Goal: Find specific page/section: Find specific page/section

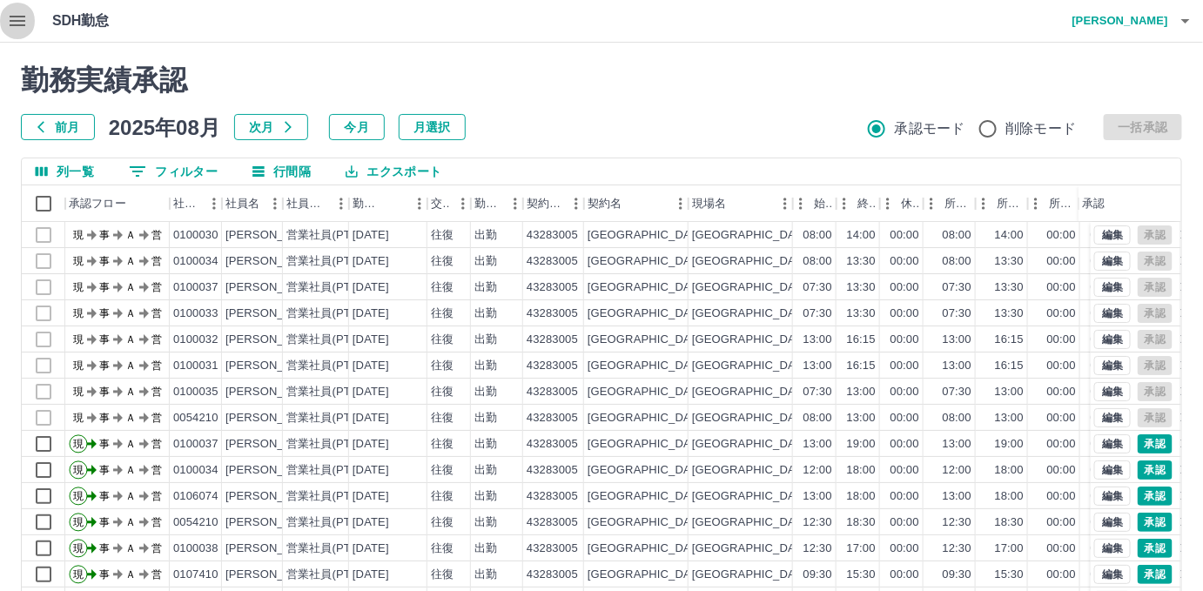
click at [15, 22] on icon "button" at bounding box center [17, 20] width 21 height 21
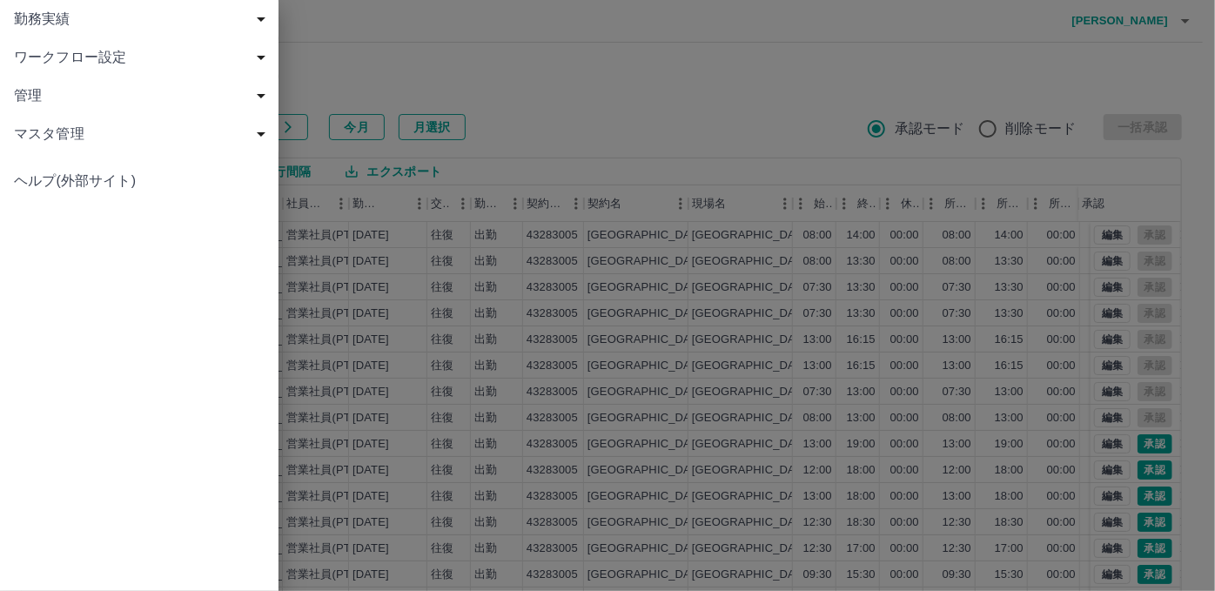
click at [25, 9] on span "勤務実績" at bounding box center [143, 19] width 258 height 21
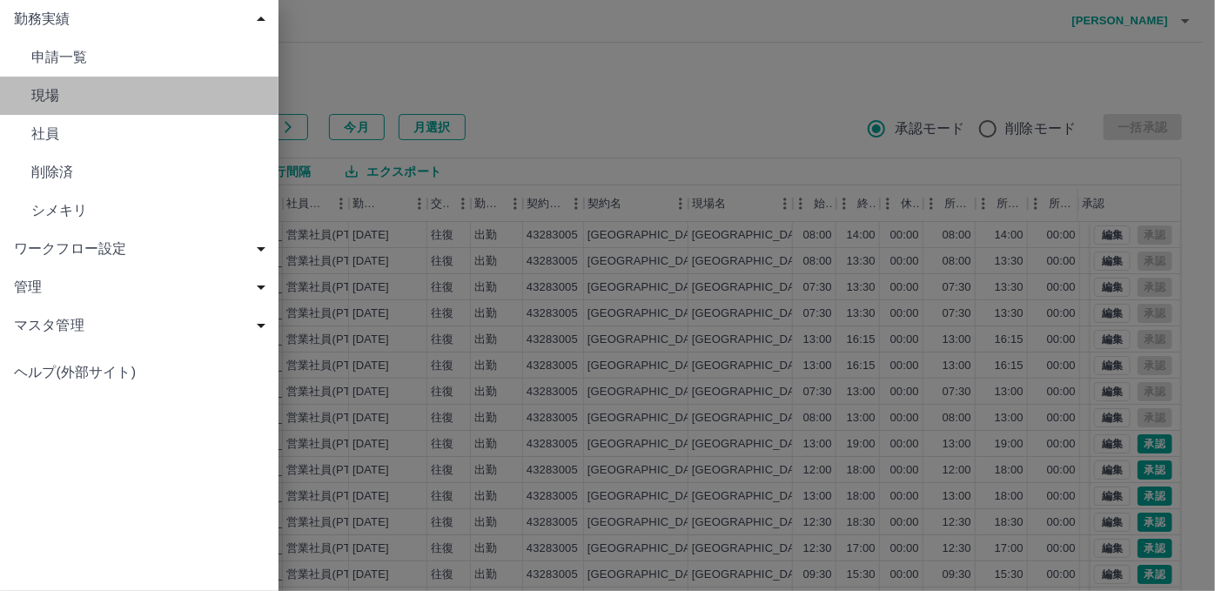
click at [44, 110] on link "現場" at bounding box center [139, 96] width 279 height 38
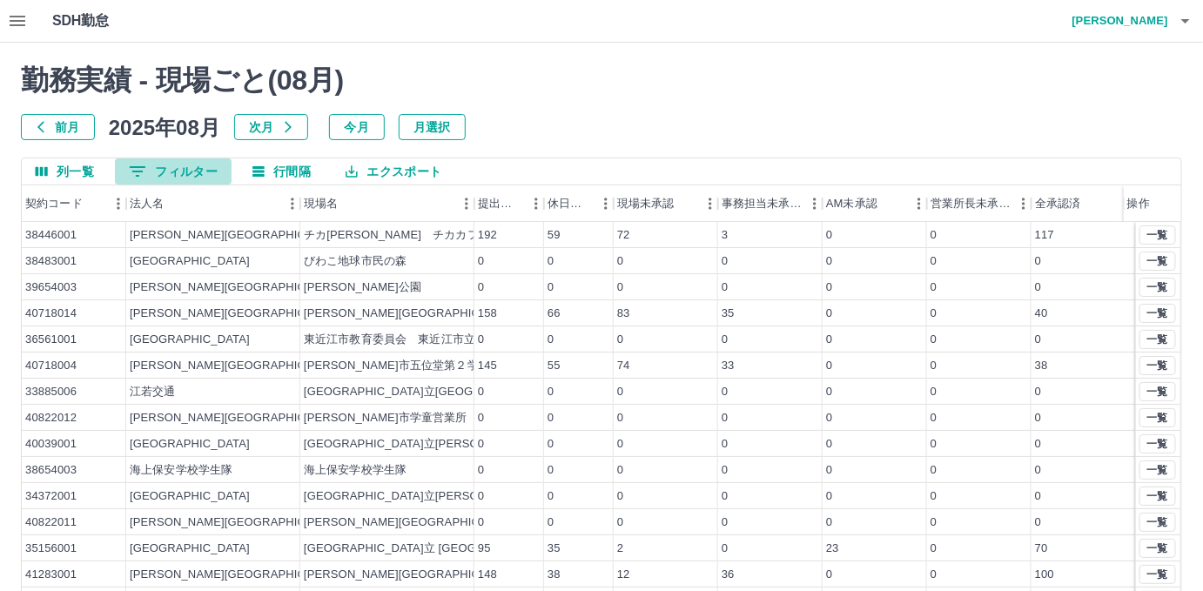
click at [169, 176] on button "0 フィルター" at bounding box center [173, 171] width 117 height 26
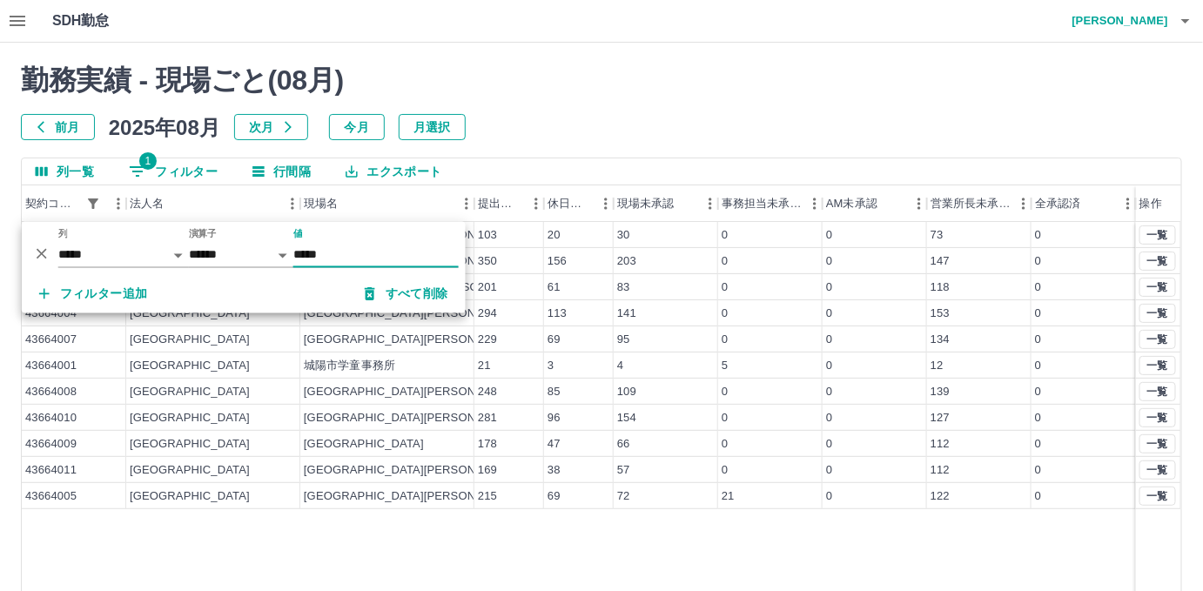
type input "*****"
click at [904, 52] on div "勤務実績 - 現場ごと( 08 月) 前月 [DATE] 次月 今月 月選択 列一覧 1 フィルター 行間隔 エクスポート 契約コード 法人名 現場名 提出件…" at bounding box center [601, 389] width 1203 height 693
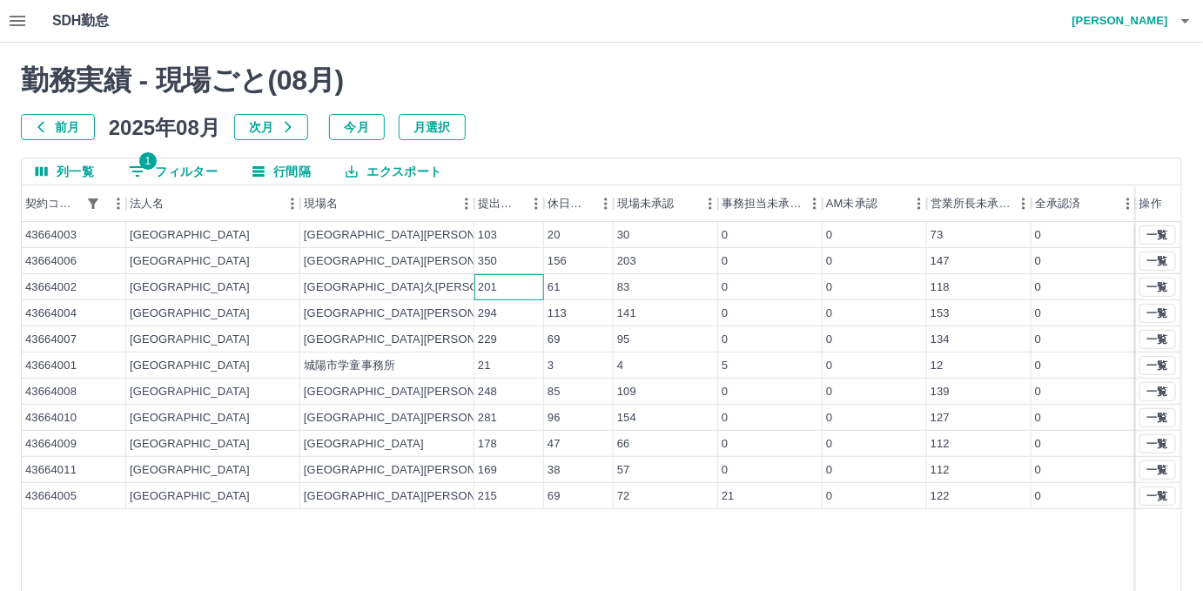
click at [488, 292] on div "201" at bounding box center [487, 287] width 19 height 17
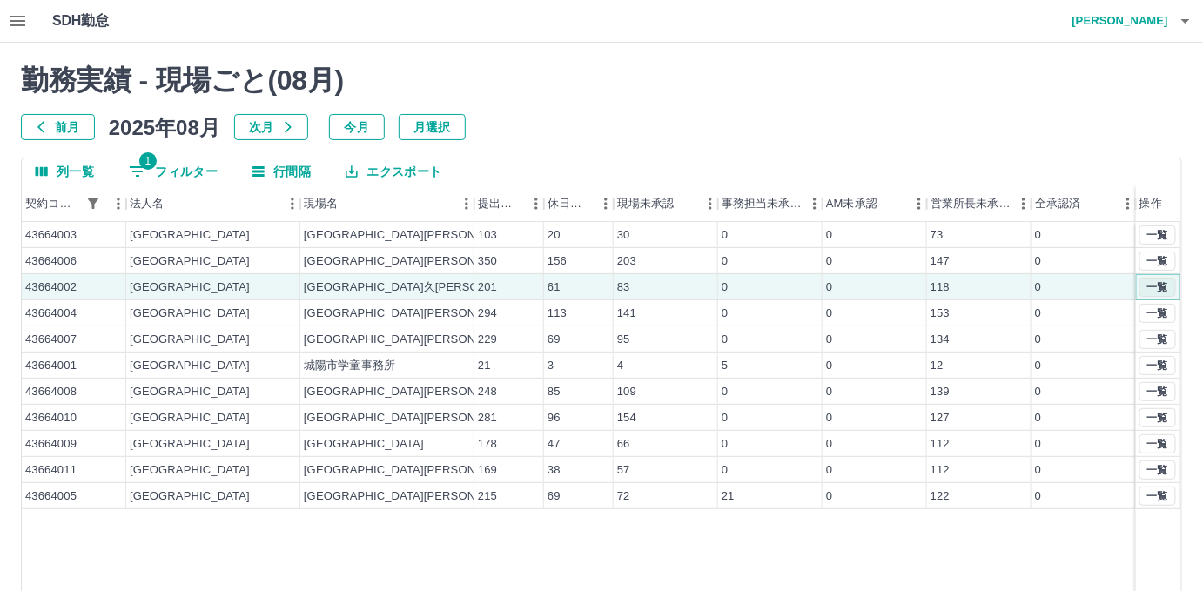
click at [1163, 289] on button "一覧" at bounding box center [1157, 287] width 37 height 19
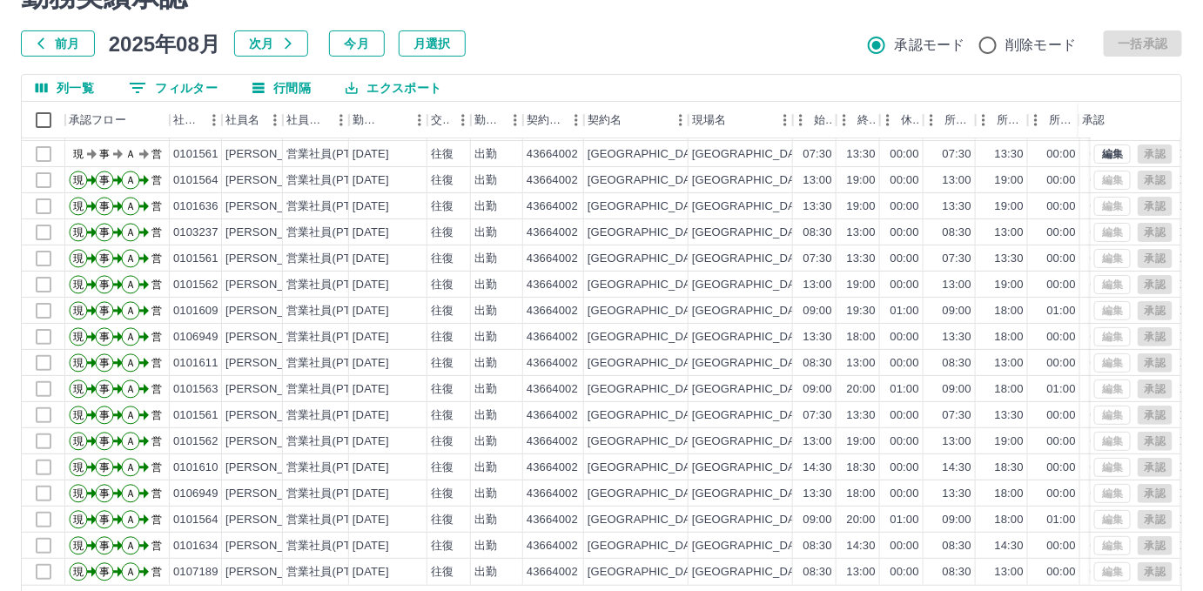
scroll to position [144, 0]
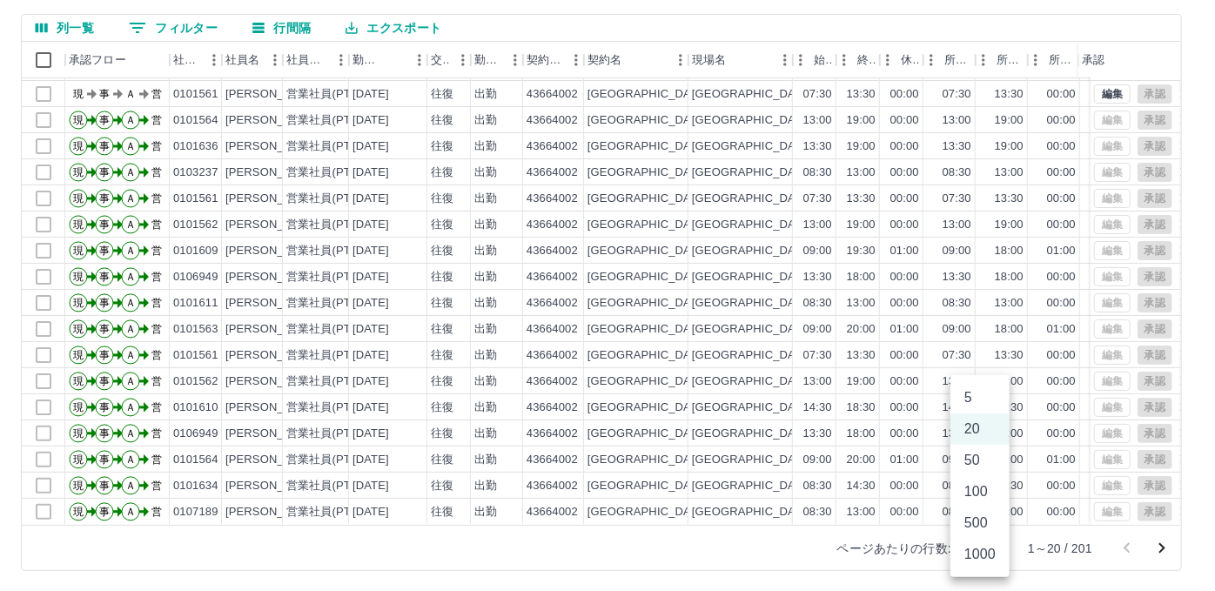
click at [962, 550] on body "SDH勤怠 [PERSON_NAME] 勤務実績承認 前月 [DATE] 次月 今月 月選択 承認モード 削除モード 一括承認 列一覧 0 フィルター 行間隔…" at bounding box center [607, 224] width 1215 height 736
click at [965, 542] on li "1000" at bounding box center [980, 554] width 59 height 31
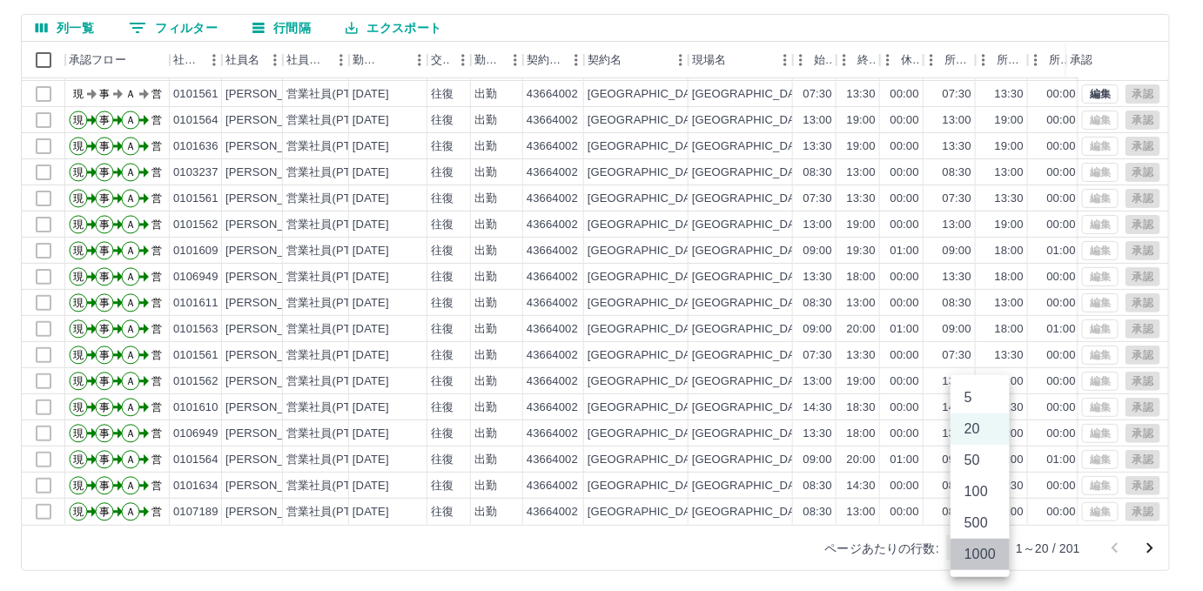
type input "****"
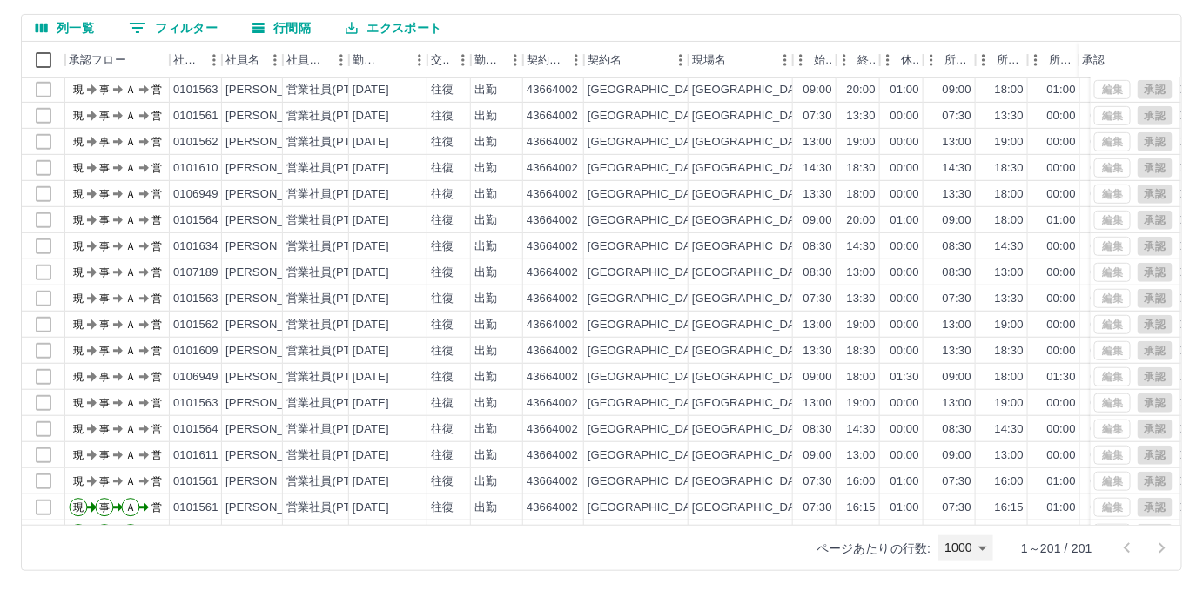
scroll to position [0, 0]
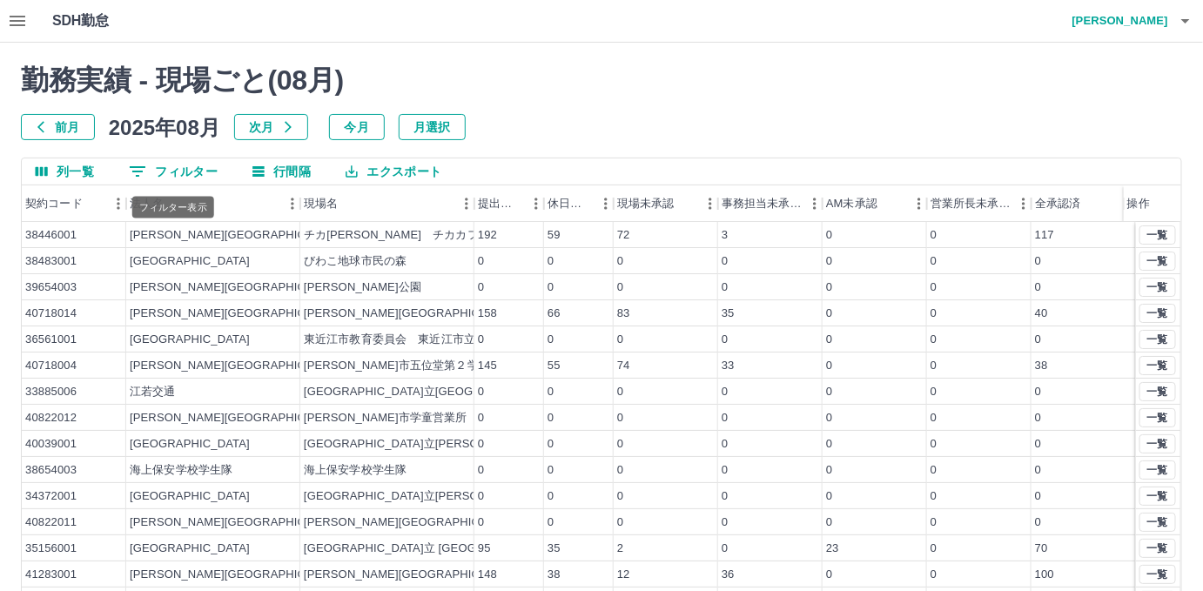
click at [171, 169] on button "0 フィルター" at bounding box center [173, 171] width 117 height 26
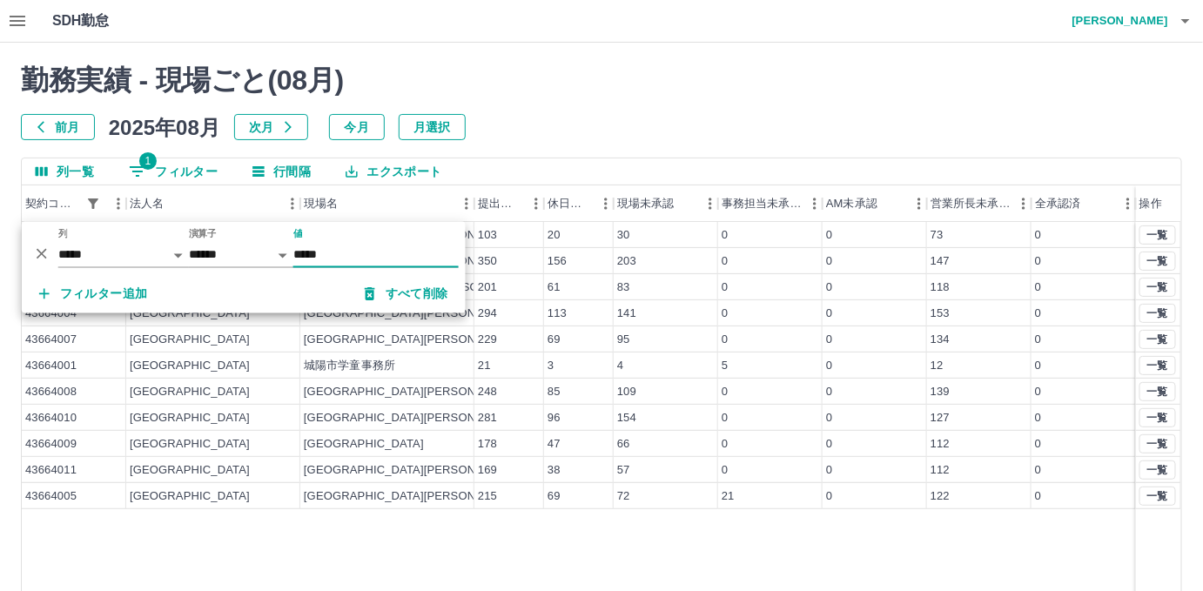
type input "*****"
click at [605, 532] on div "43664003 [GEOGRAPHIC_DATA] [GEOGRAPHIC_DATA][PERSON_NAME] 103 20 30 0 0 73 0 43…" at bounding box center [601, 445] width 1159 height 446
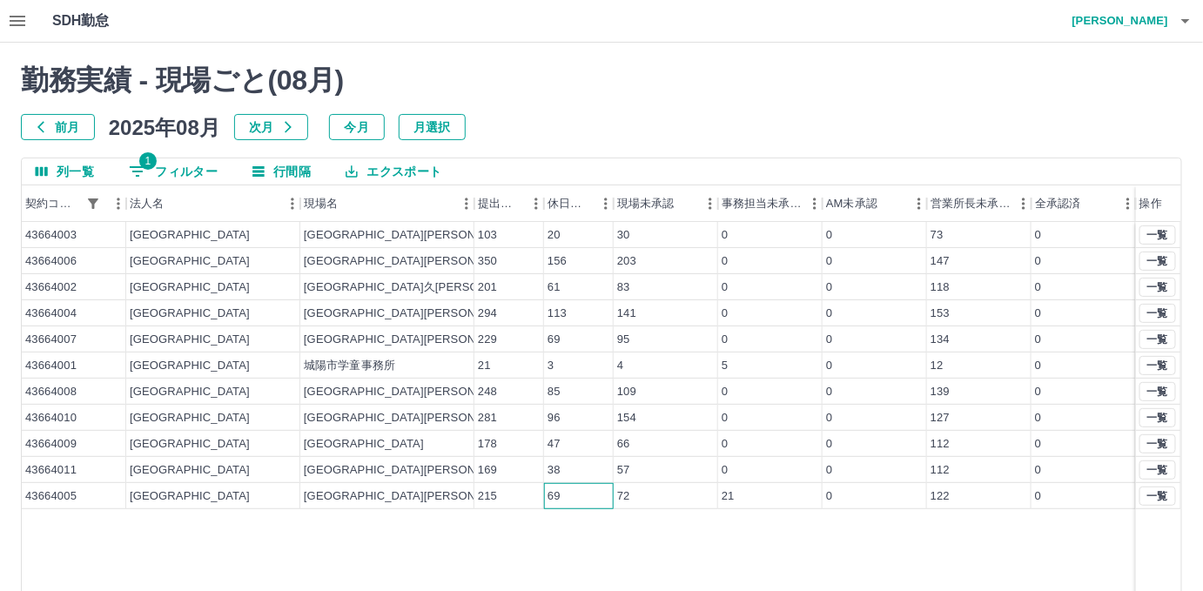
click at [589, 496] on div "69" at bounding box center [579, 496] width 70 height 26
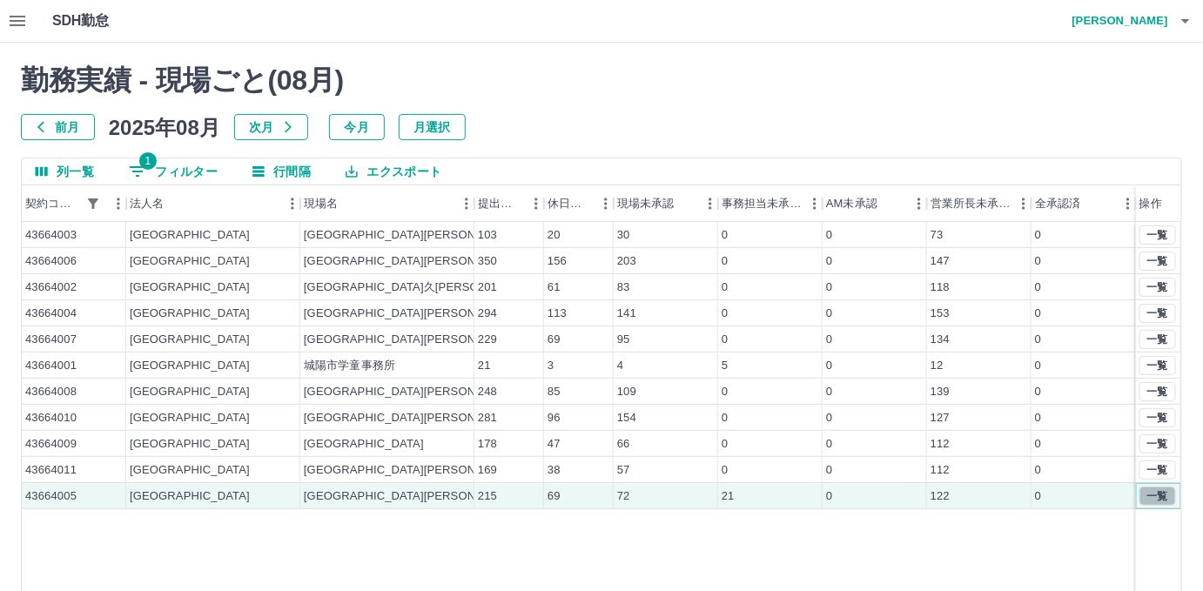
click at [1158, 494] on button "一覧" at bounding box center [1157, 496] width 37 height 19
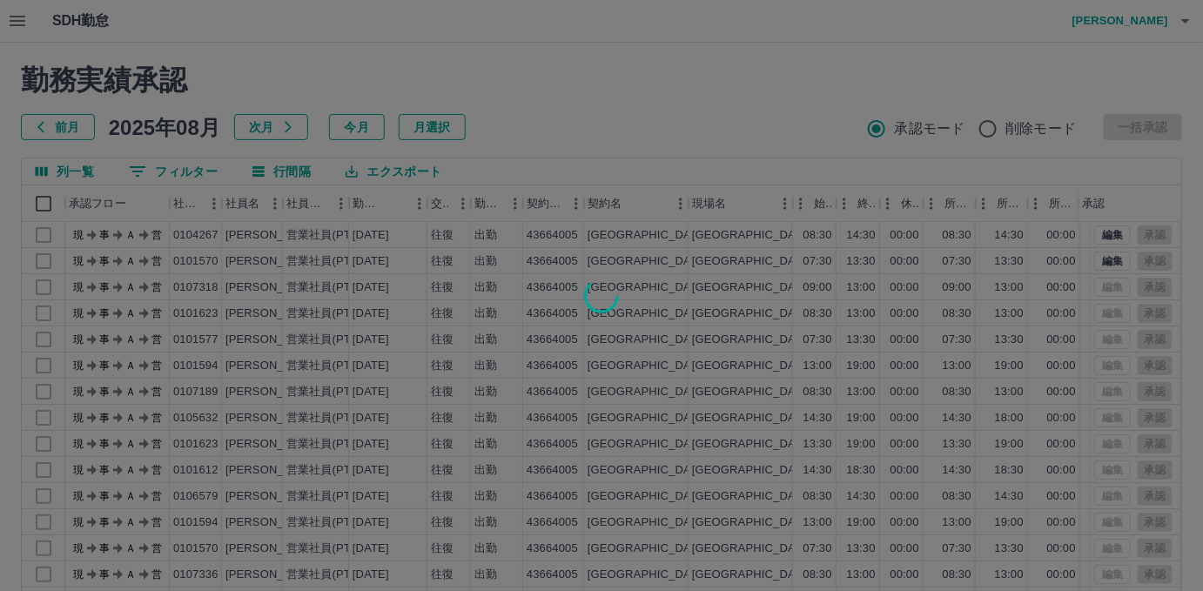
scroll to position [144, 0]
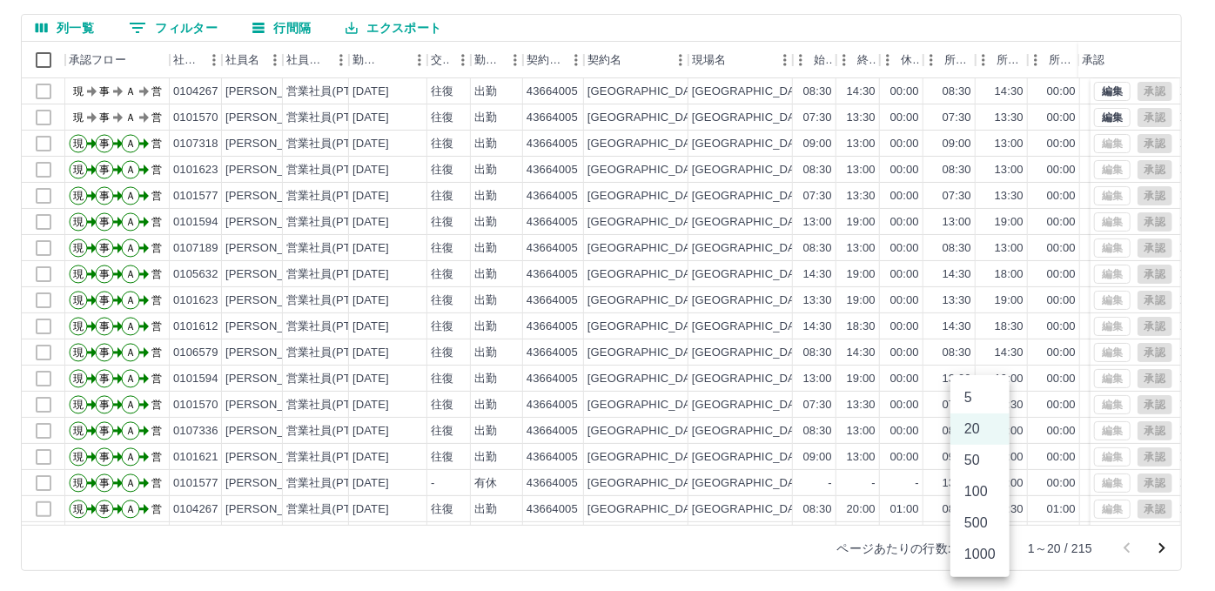
click at [970, 545] on body "SDH勤怠 [PERSON_NAME] 勤務実績承認 前月 [DATE] 次月 今月 月選択 承認モード 削除モード 一括承認 列一覧 0 フィルター 行間隔…" at bounding box center [607, 224] width 1215 height 736
click at [975, 531] on li "500" at bounding box center [980, 522] width 59 height 31
type input "***"
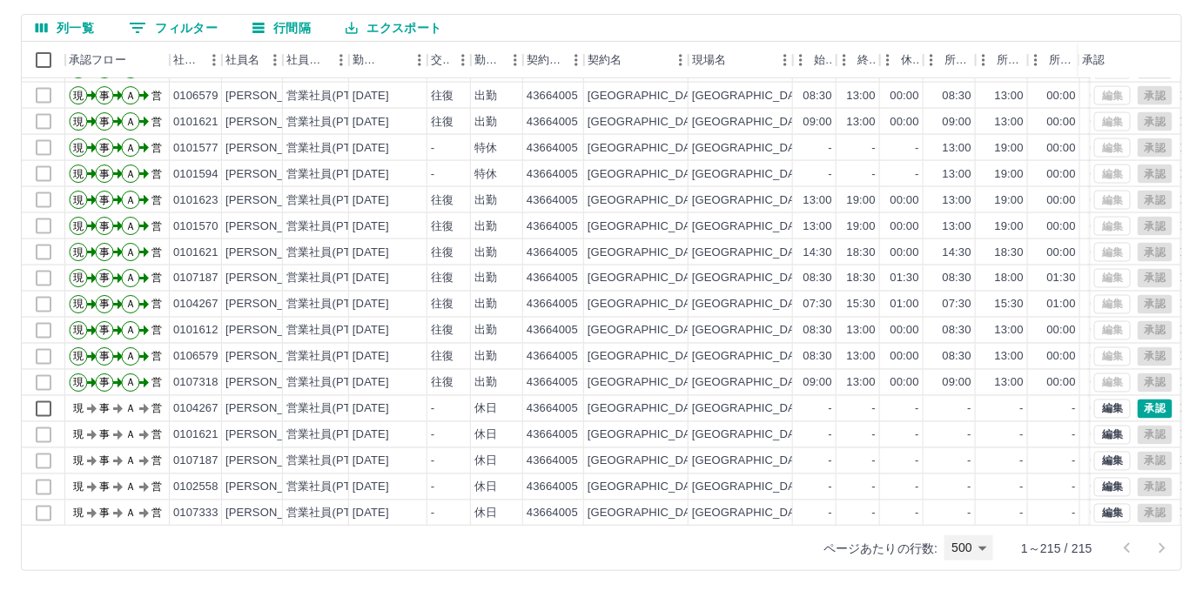
scroll to position [949, 0]
